Goal: Task Accomplishment & Management: Manage account settings

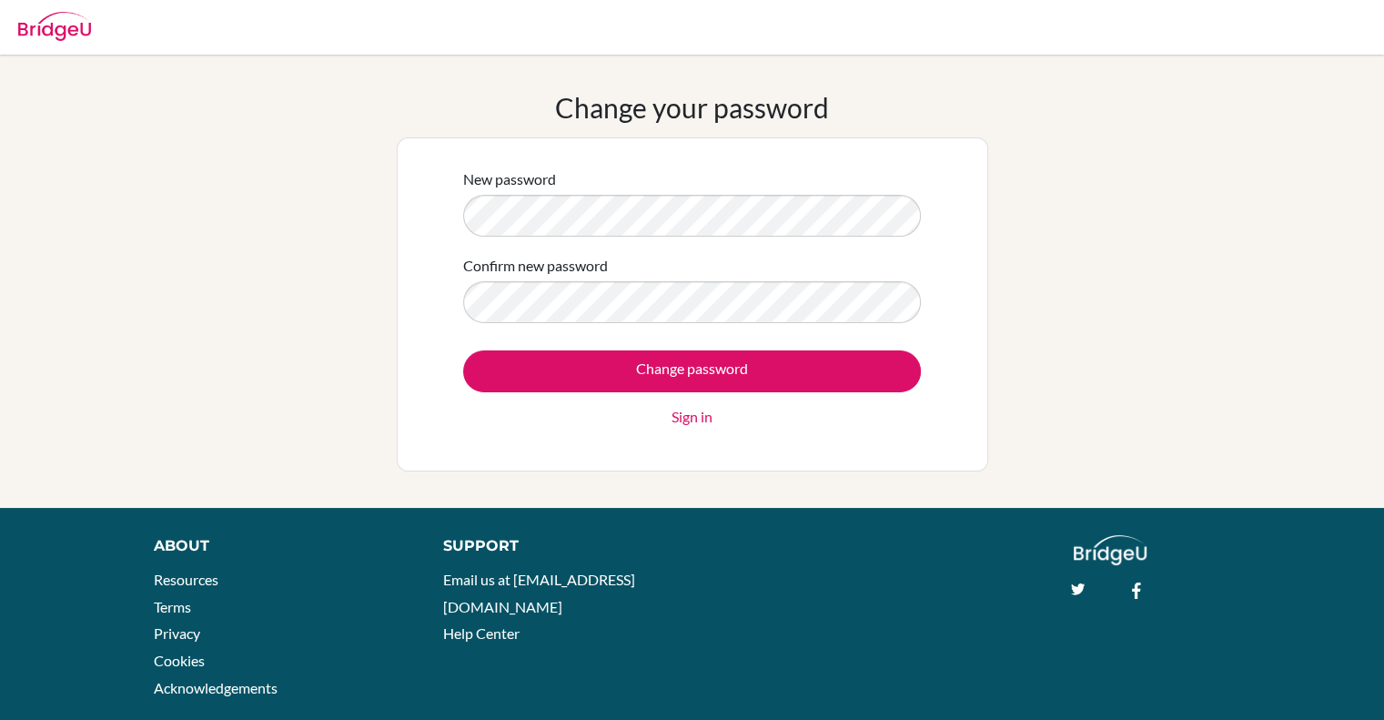
click at [375, 203] on div "Change your password New password Confirm new password Change password Sign in" at bounding box center [692, 281] width 1384 height 380
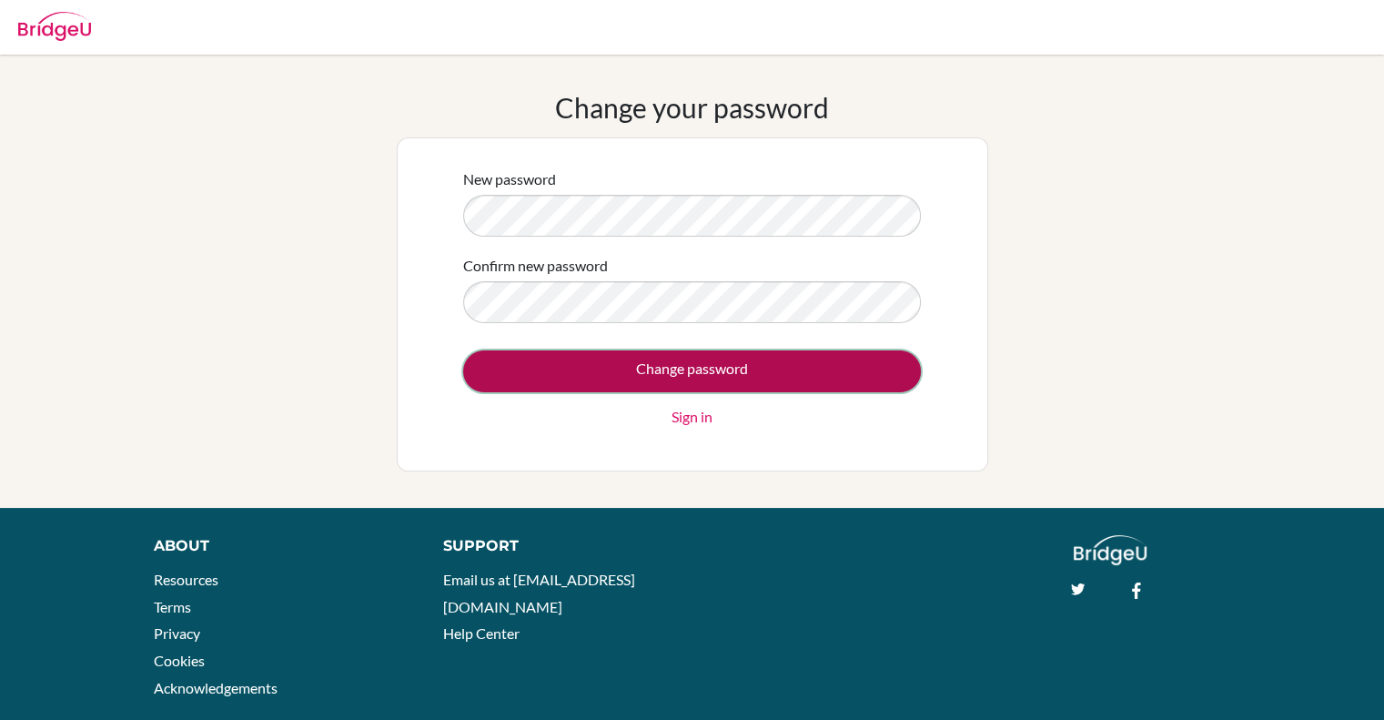
click at [856, 359] on input "Change password" at bounding box center [692, 371] width 458 height 42
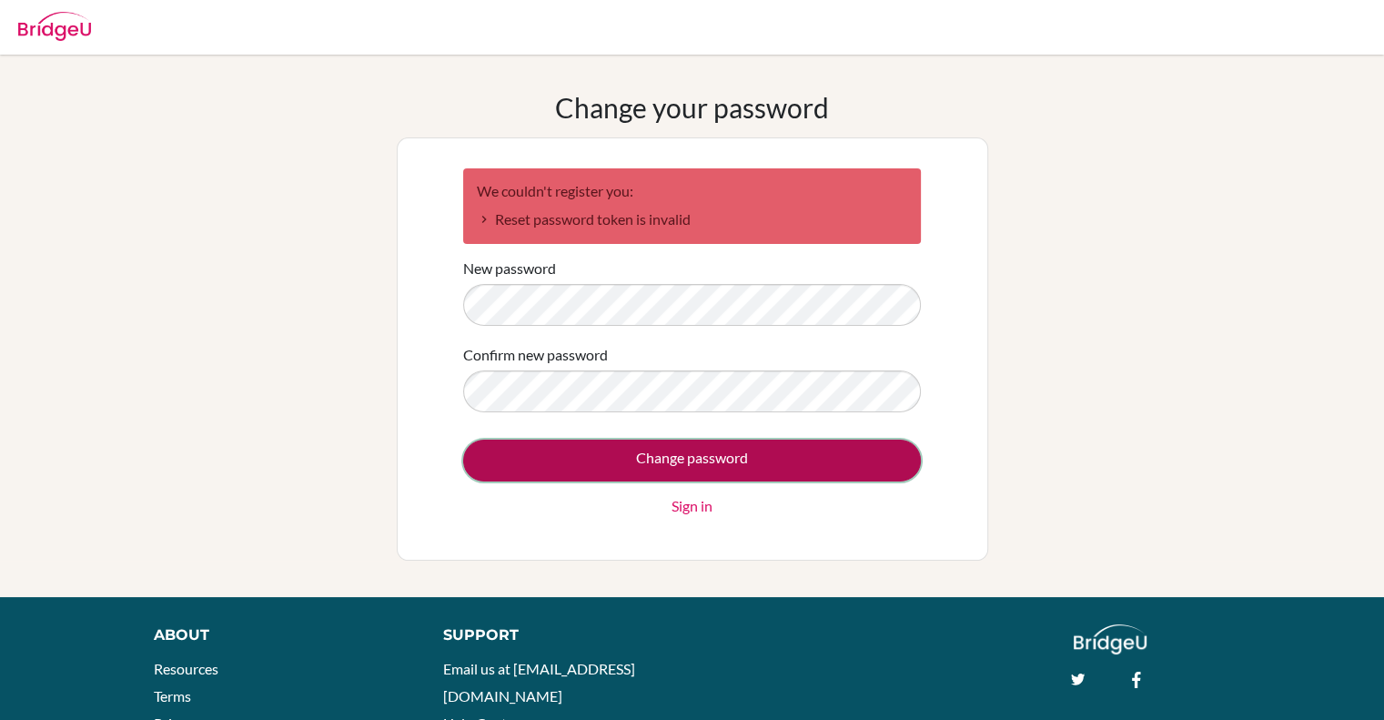
click at [495, 461] on input "Change password" at bounding box center [692, 460] width 458 height 42
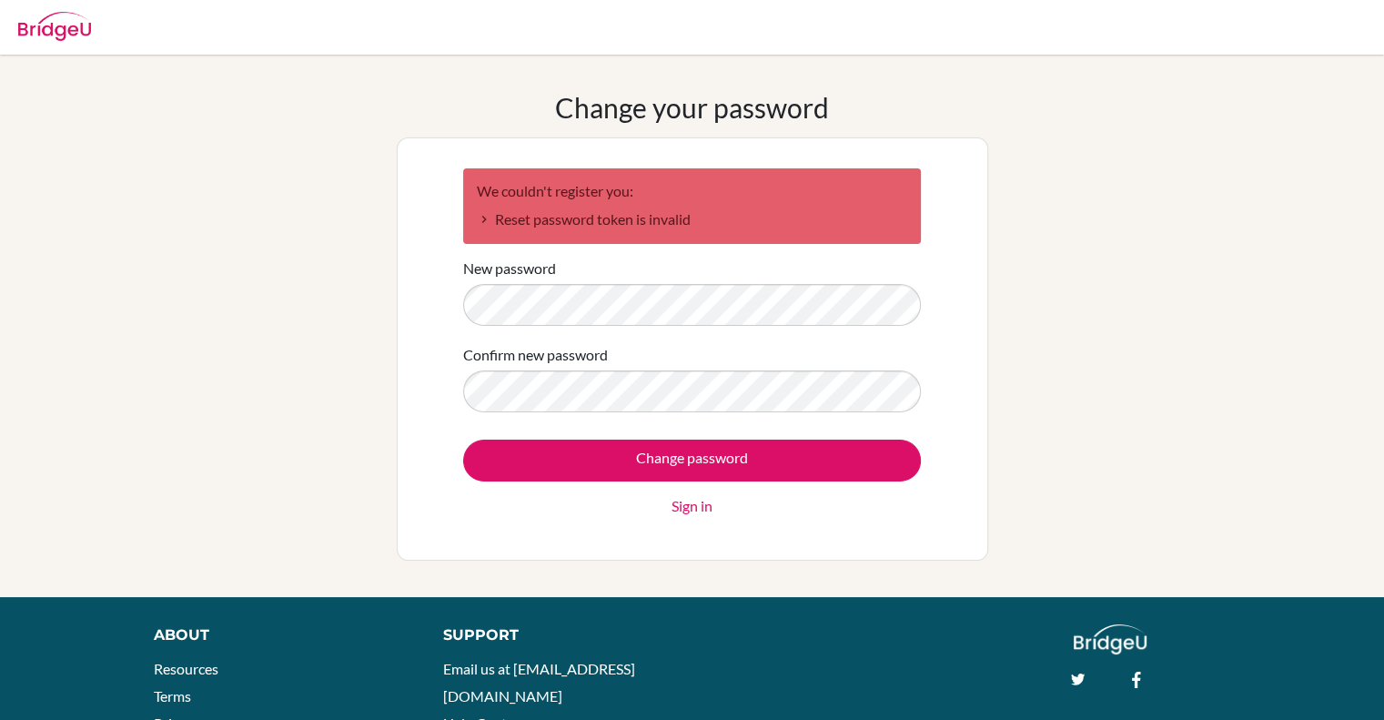
click at [692, 506] on link "Sign in" at bounding box center [692, 506] width 41 height 22
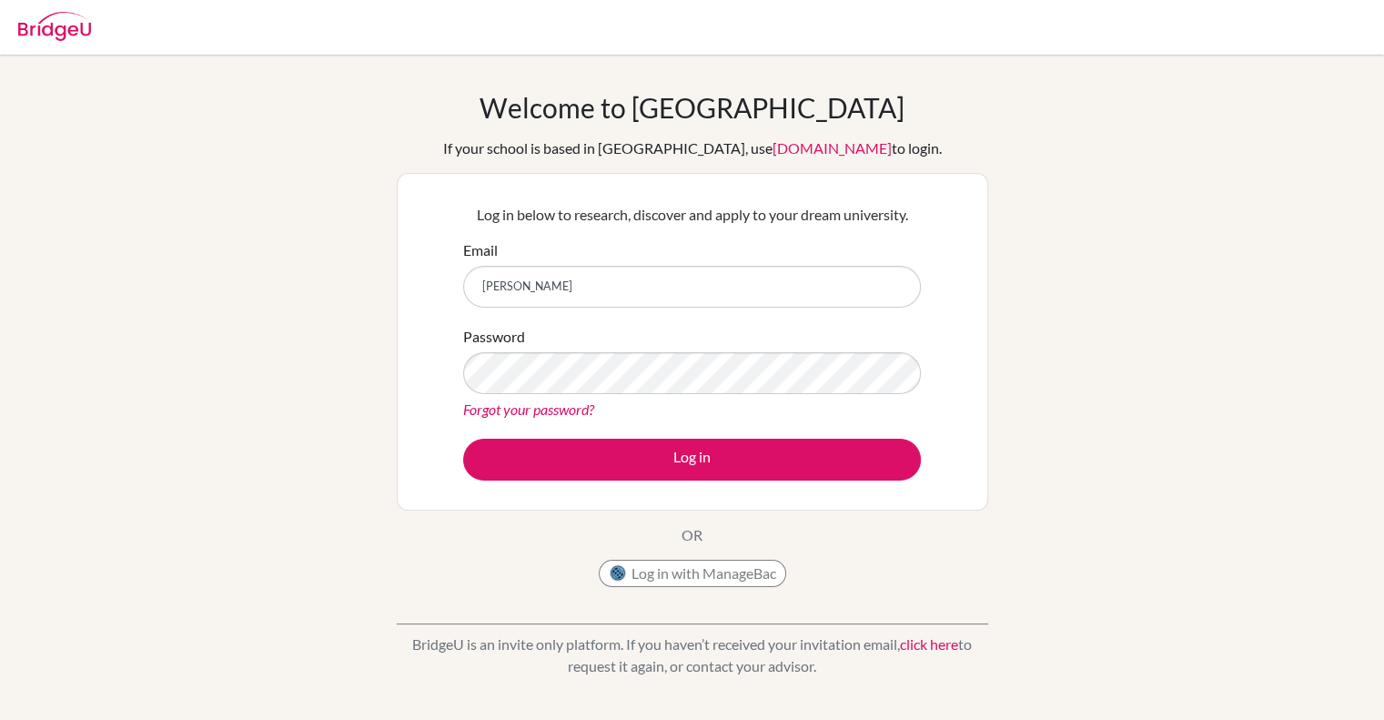
type input "[PERSON_NAME][EMAIL_ADDRESS][PERSON_NAME][DOMAIN_NAME]"
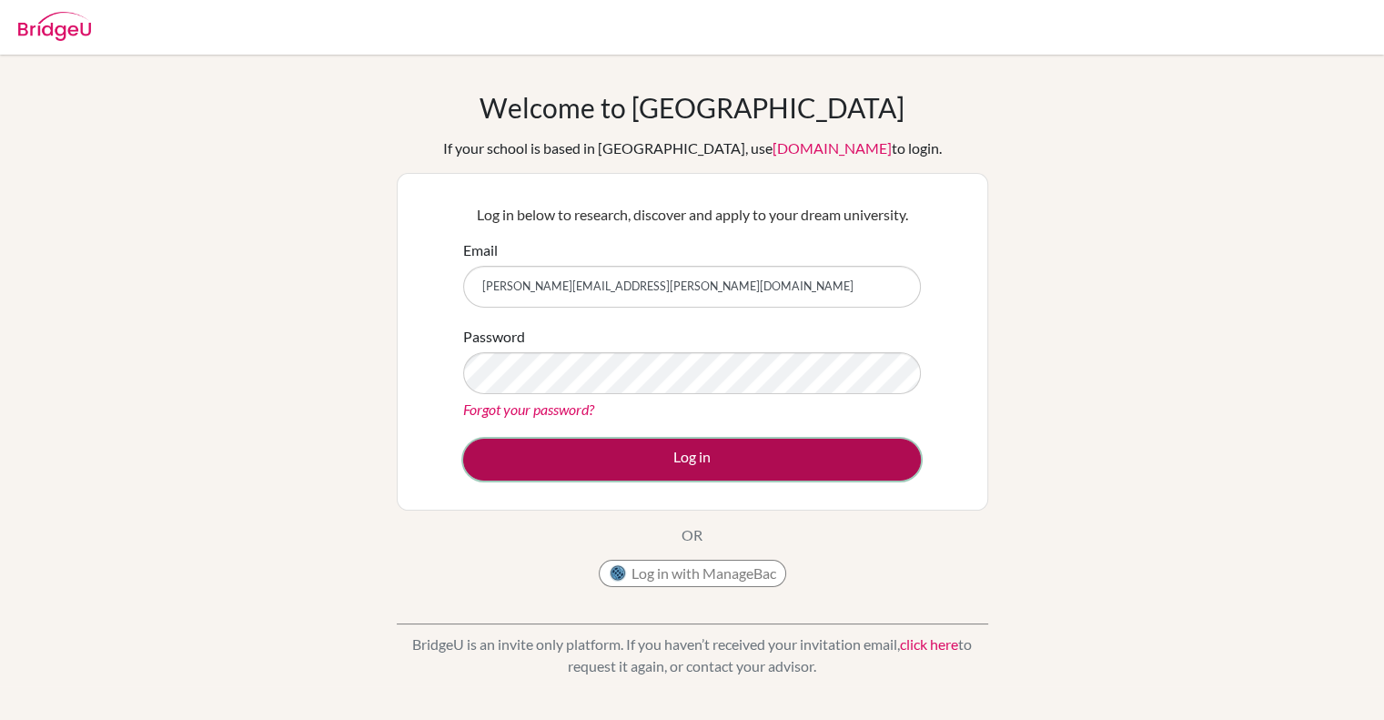
click at [676, 461] on button "Log in" at bounding box center [692, 460] width 458 height 42
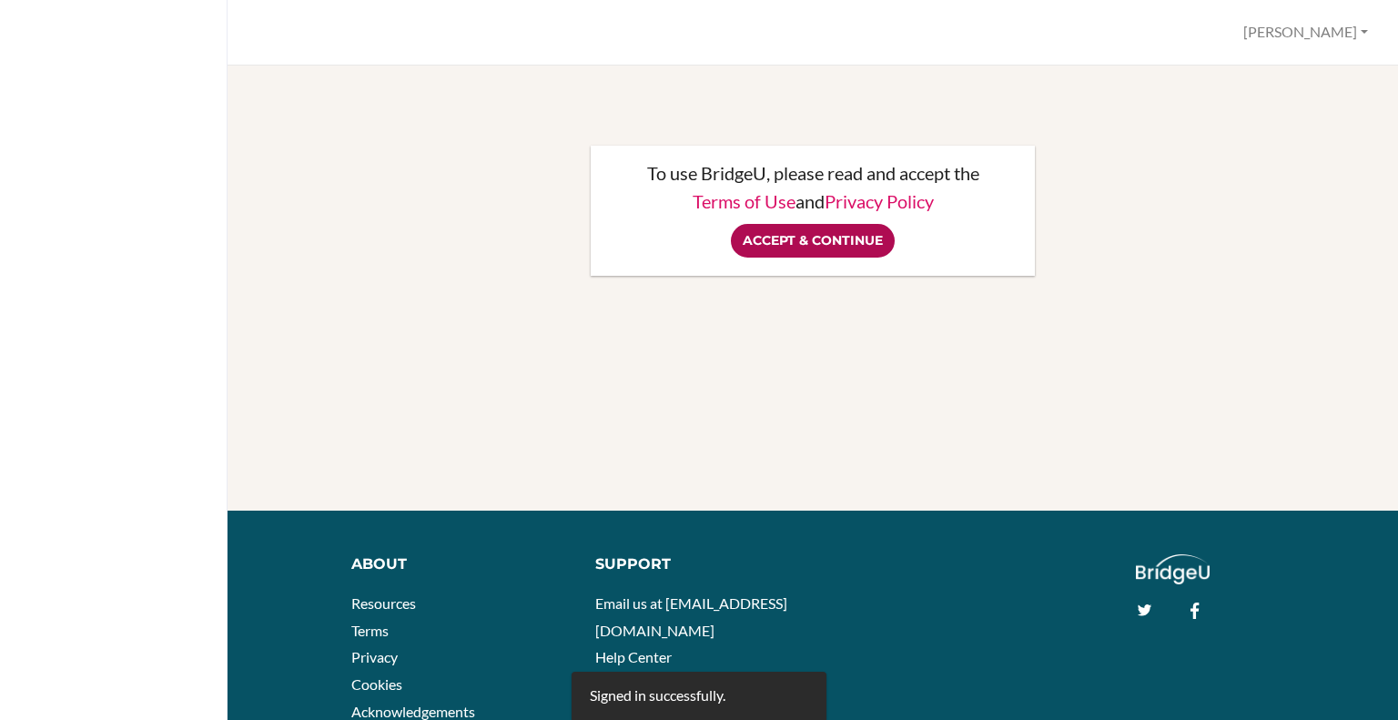
click at [797, 236] on input "Accept & Continue" at bounding box center [813, 241] width 164 height 34
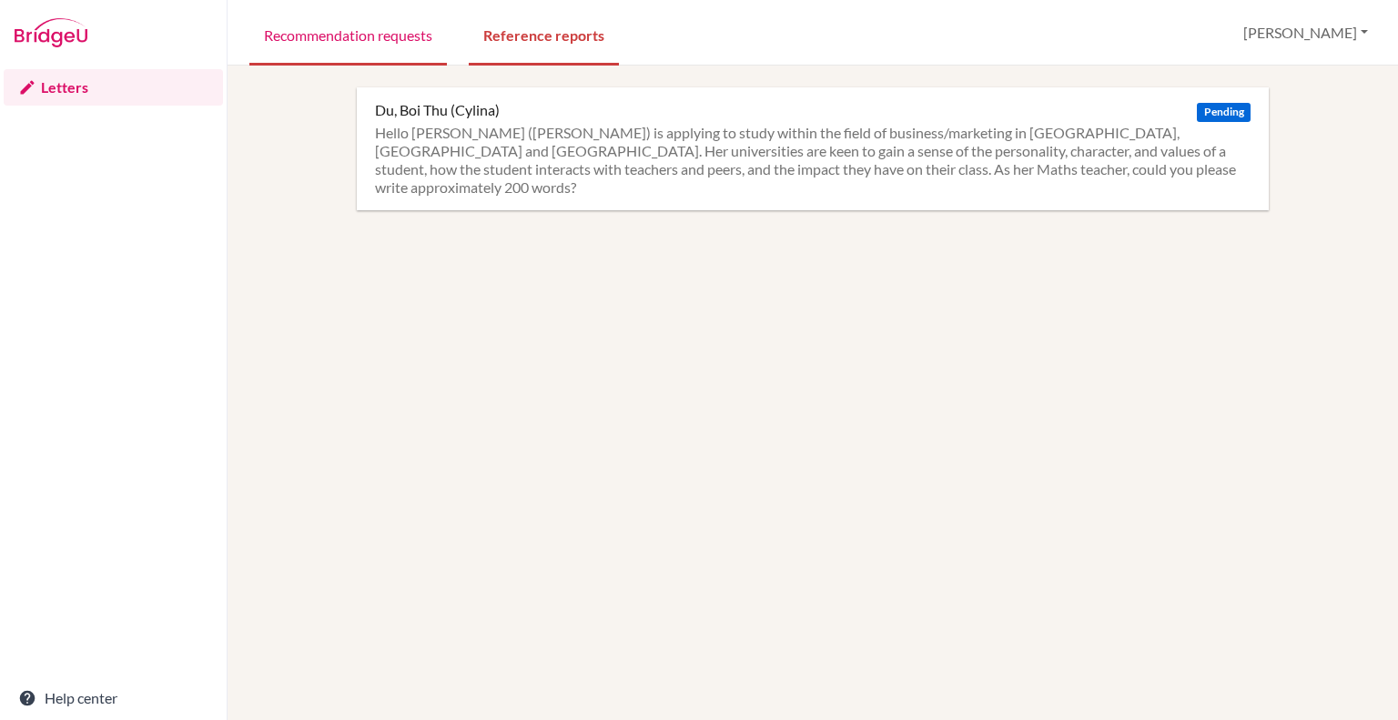
click at [395, 33] on link "Recommendation requests" at bounding box center [347, 34] width 197 height 63
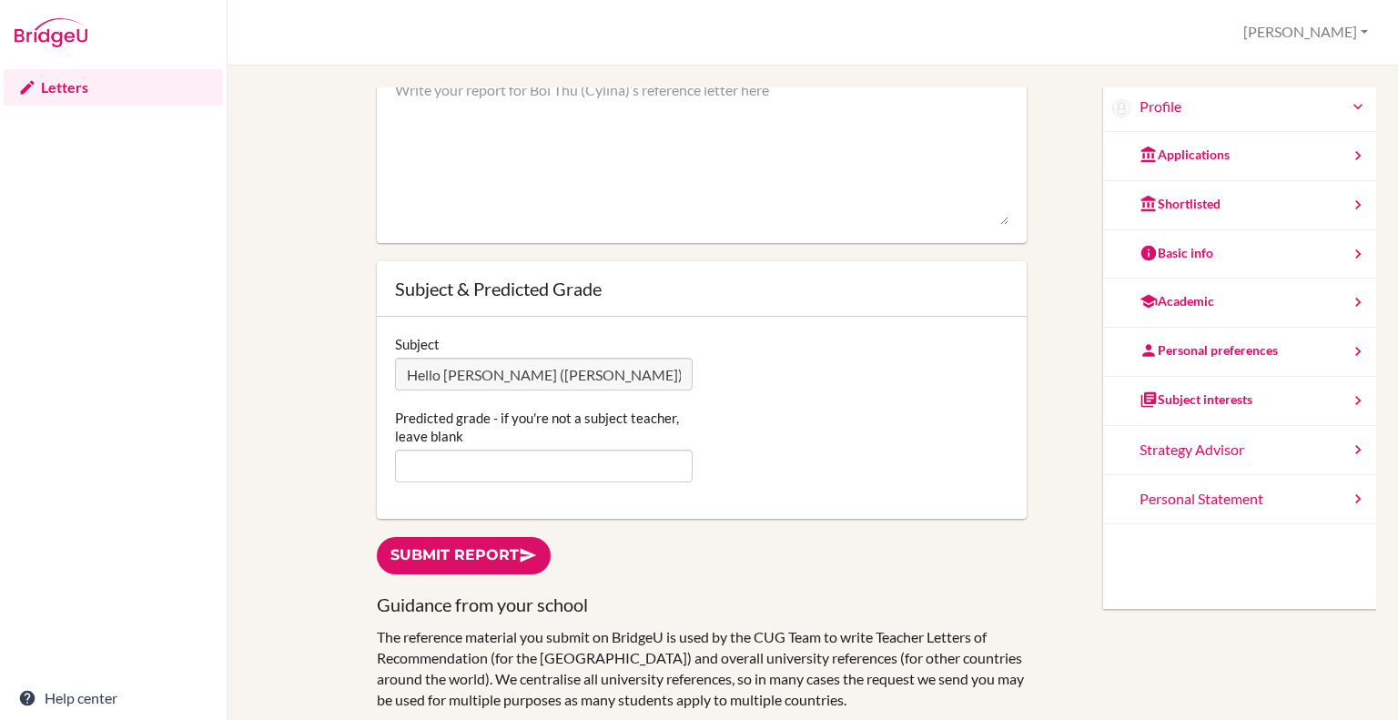
scroll to position [197, 0]
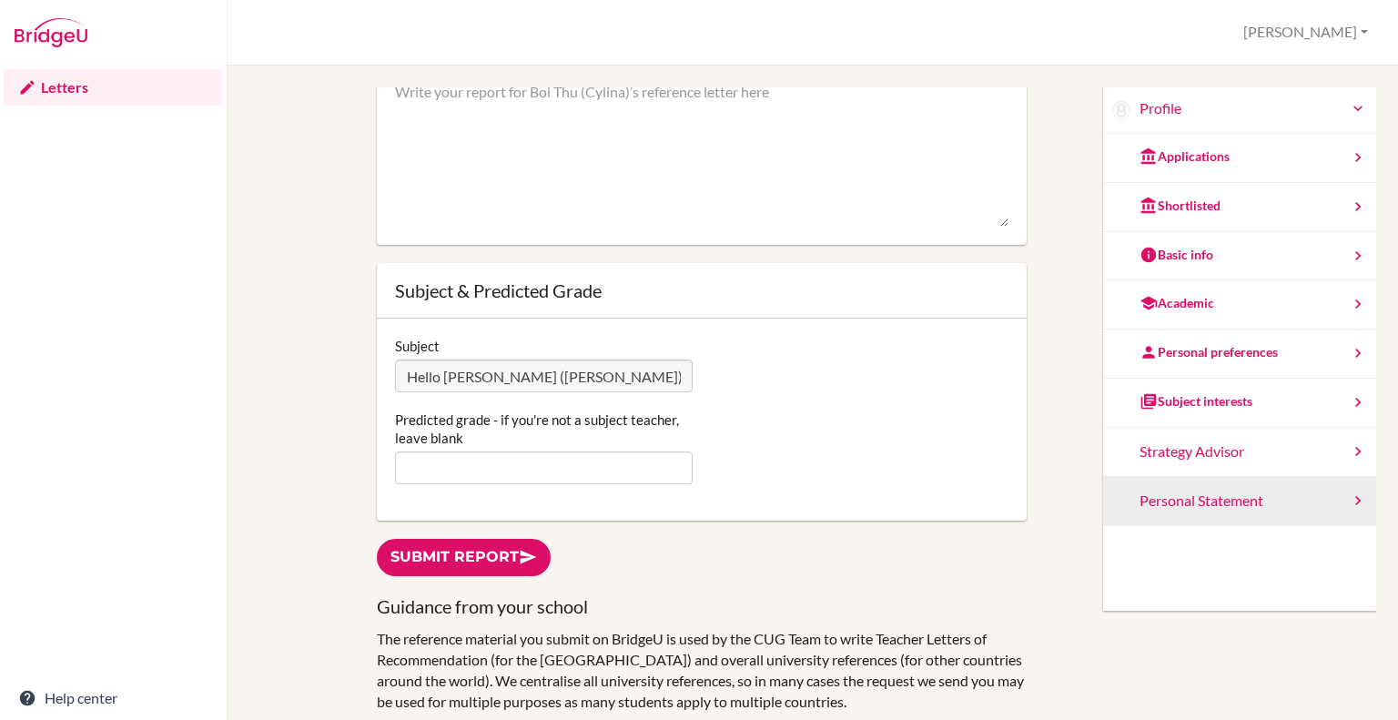
click at [1194, 505] on div "Personal Statement" at bounding box center [1239, 501] width 273 height 49
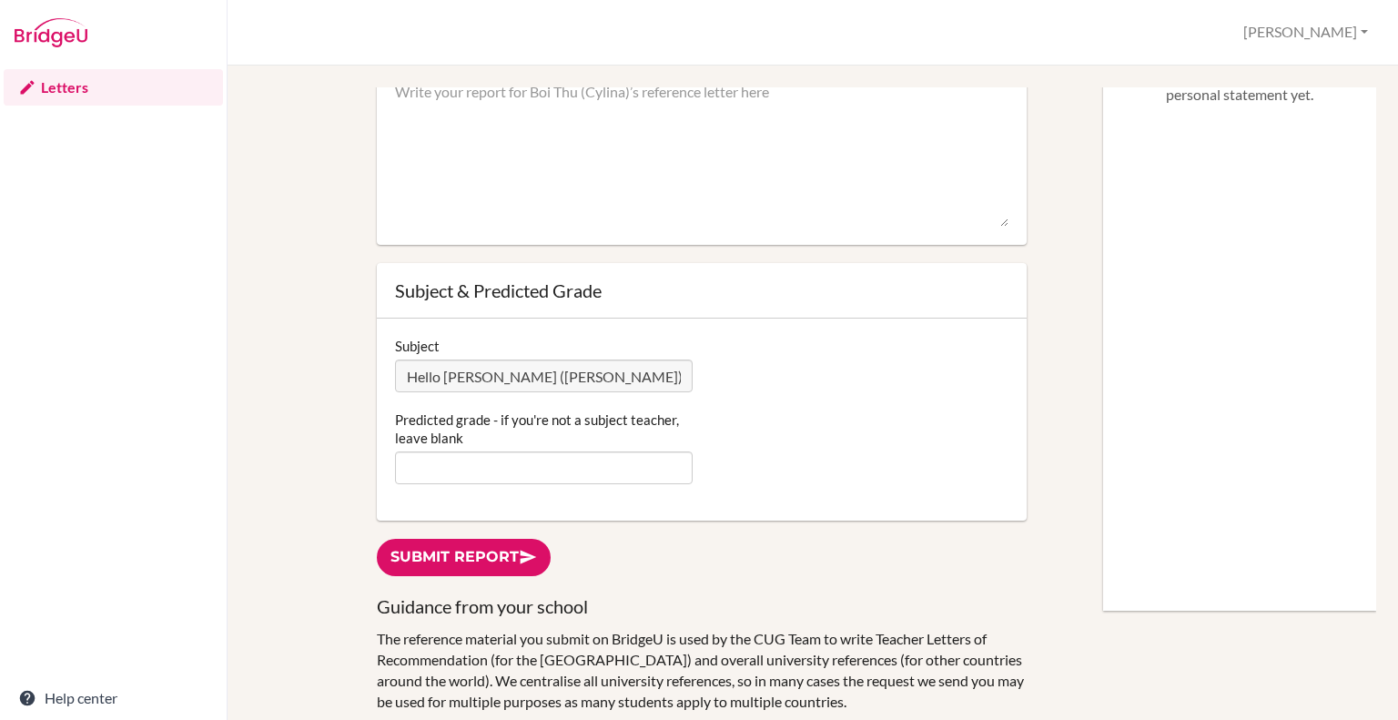
scroll to position [0, 0]
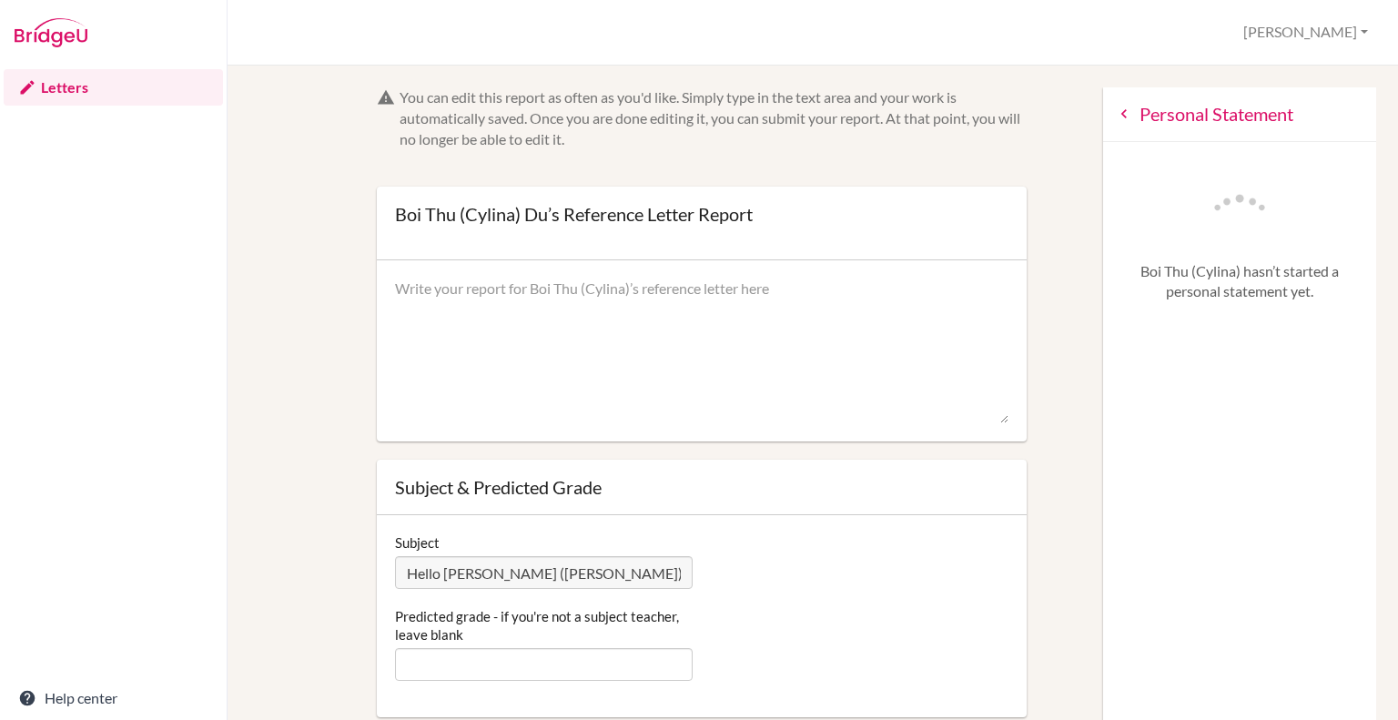
click at [1115, 108] on icon at bounding box center [1124, 114] width 18 height 18
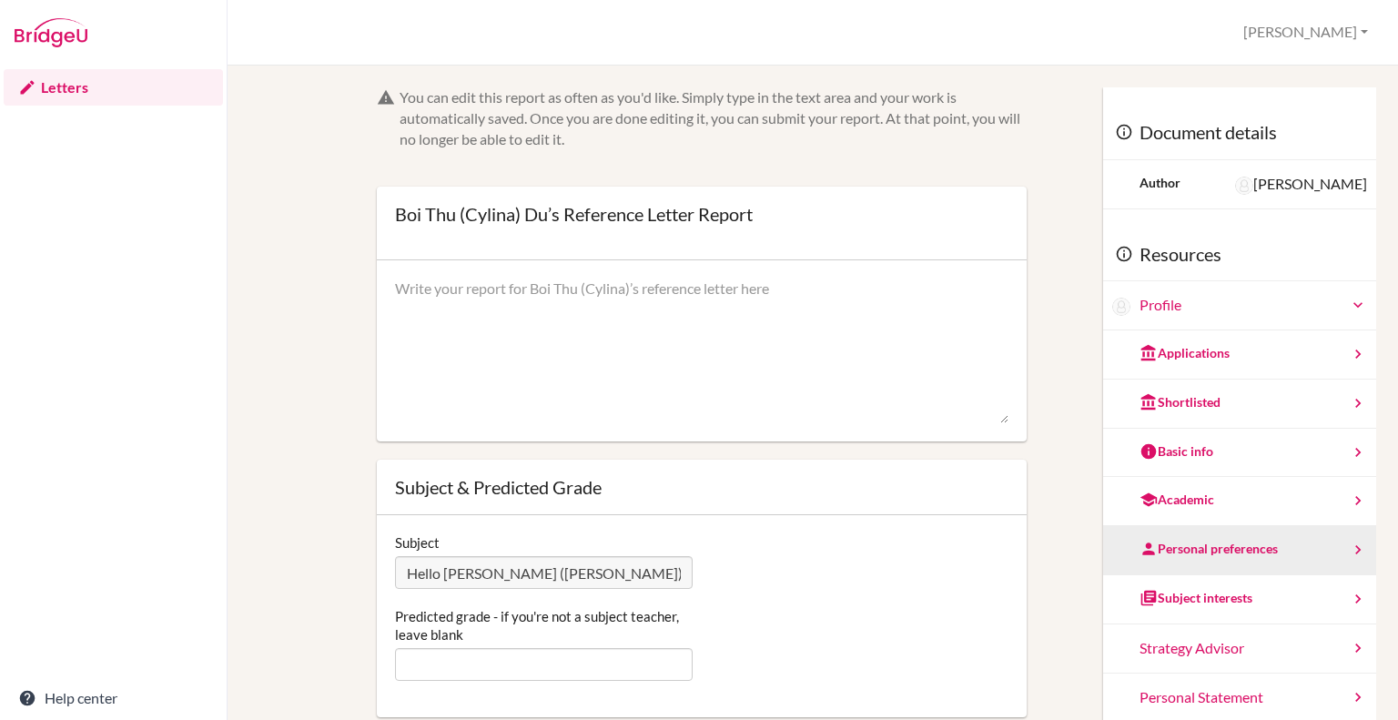
click at [1187, 551] on div "Personal preferences" at bounding box center [1208, 549] width 138 height 18
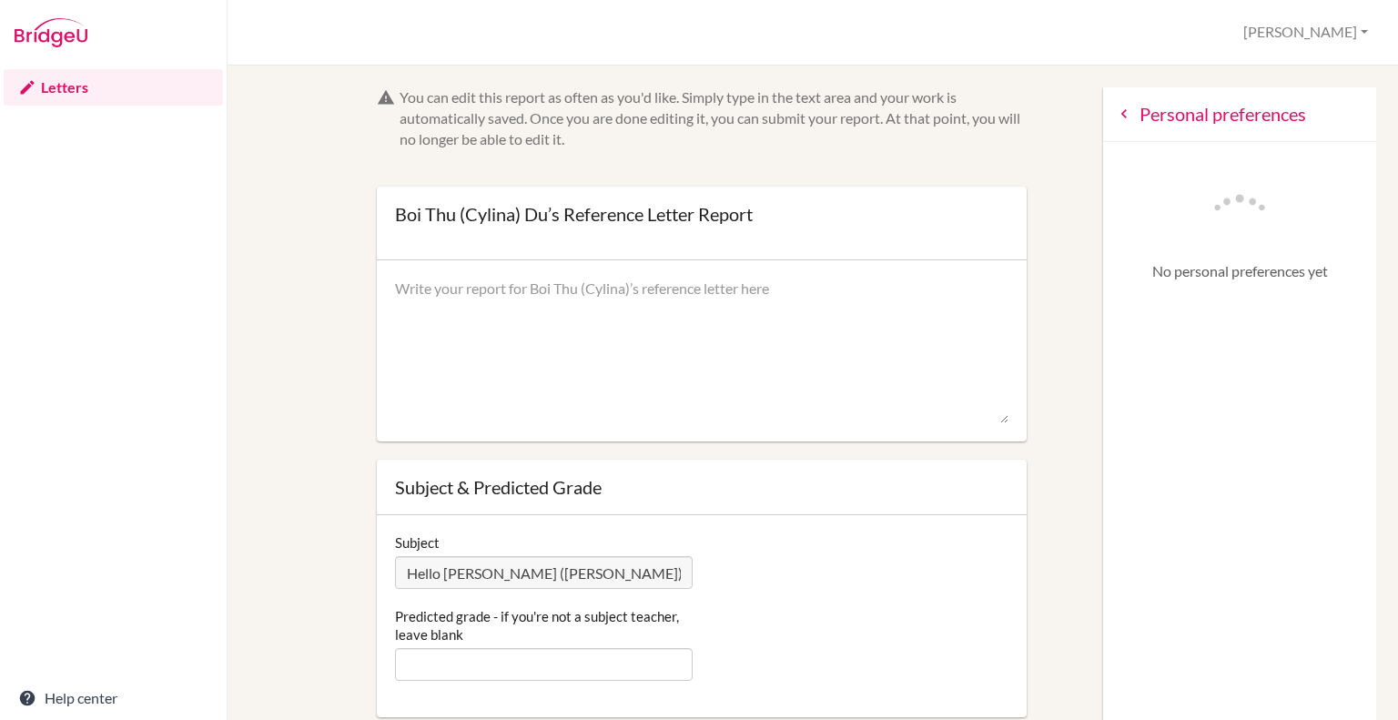
click at [1115, 115] on icon at bounding box center [1124, 114] width 18 height 18
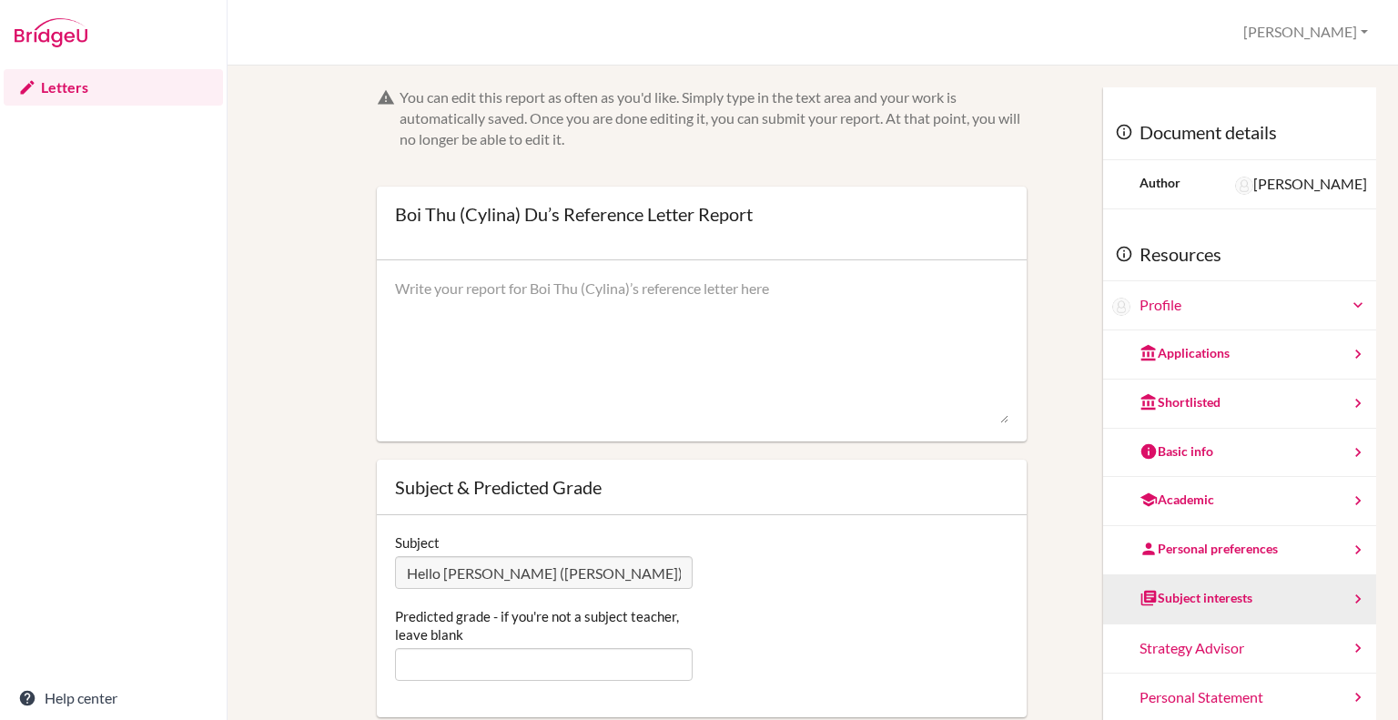
click at [1169, 589] on div "Subject interests" at bounding box center [1195, 598] width 113 height 18
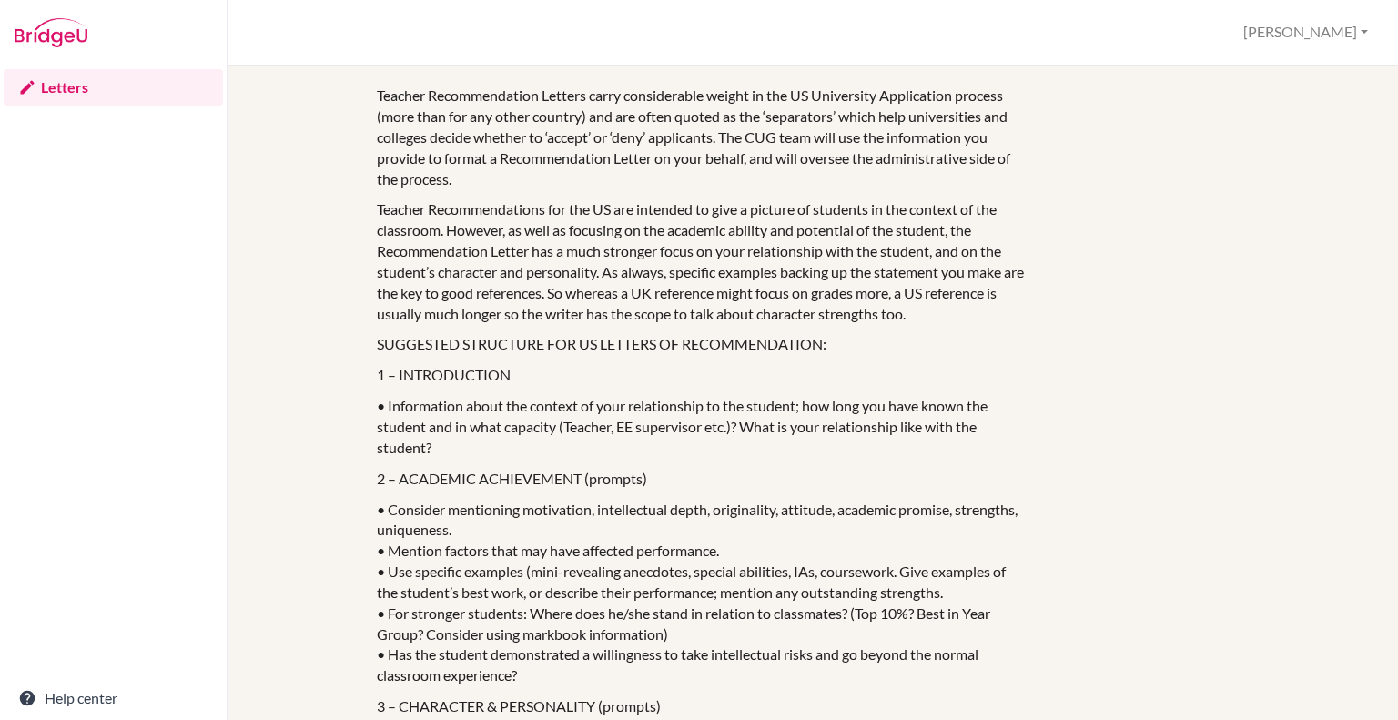
scroll to position [1672, 0]
